Goal: Task Accomplishment & Management: Manage account settings

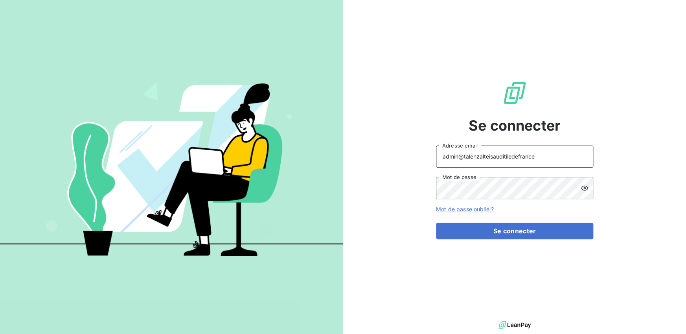
click at [532, 155] on input "admin@talenzalteisauditiledefrance" at bounding box center [514, 156] width 157 height 22
type input "admin@talenzalteisauditrouen"
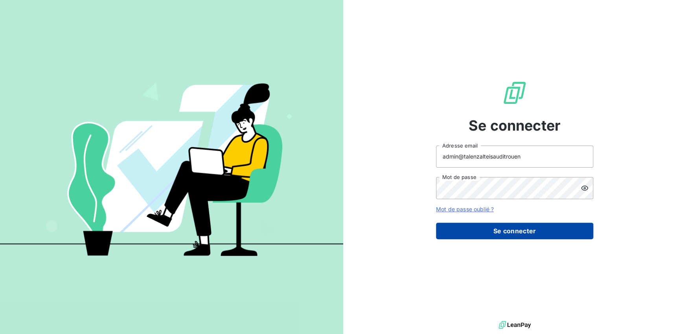
click at [517, 230] on button "Se connecter" at bounding box center [514, 230] width 157 height 17
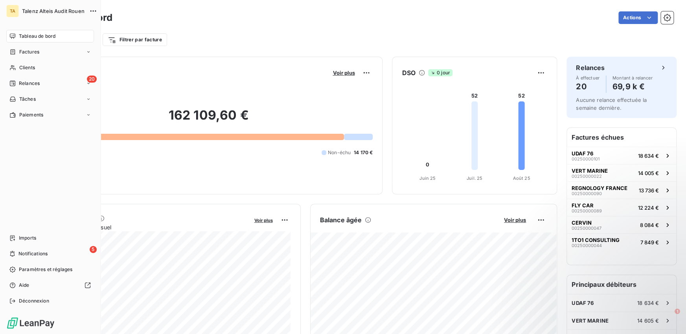
click at [21, 86] on span "Relances" at bounding box center [29, 83] width 21 height 7
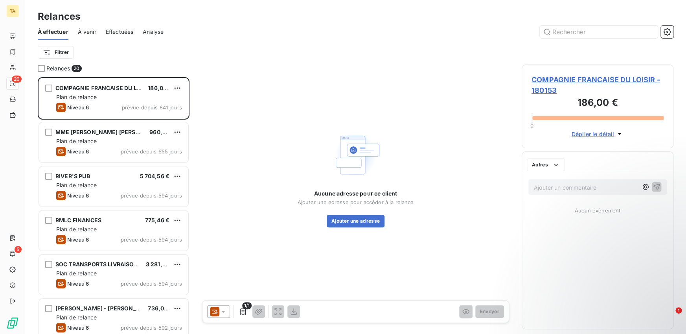
scroll to position [257, 152]
click at [117, 31] on span "Effectuées" at bounding box center [120, 32] width 28 height 8
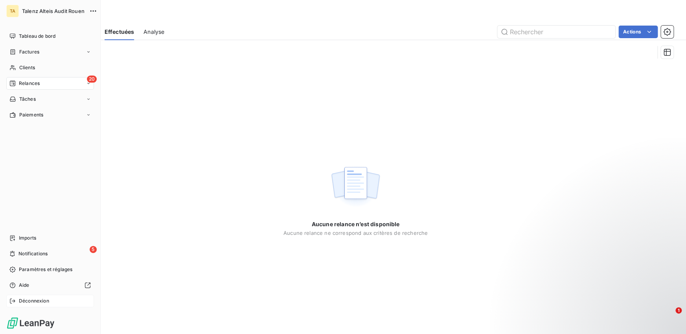
click at [18, 297] on div "Déconnexion" at bounding box center [50, 300] width 88 height 13
